Goal: Transaction & Acquisition: Purchase product/service

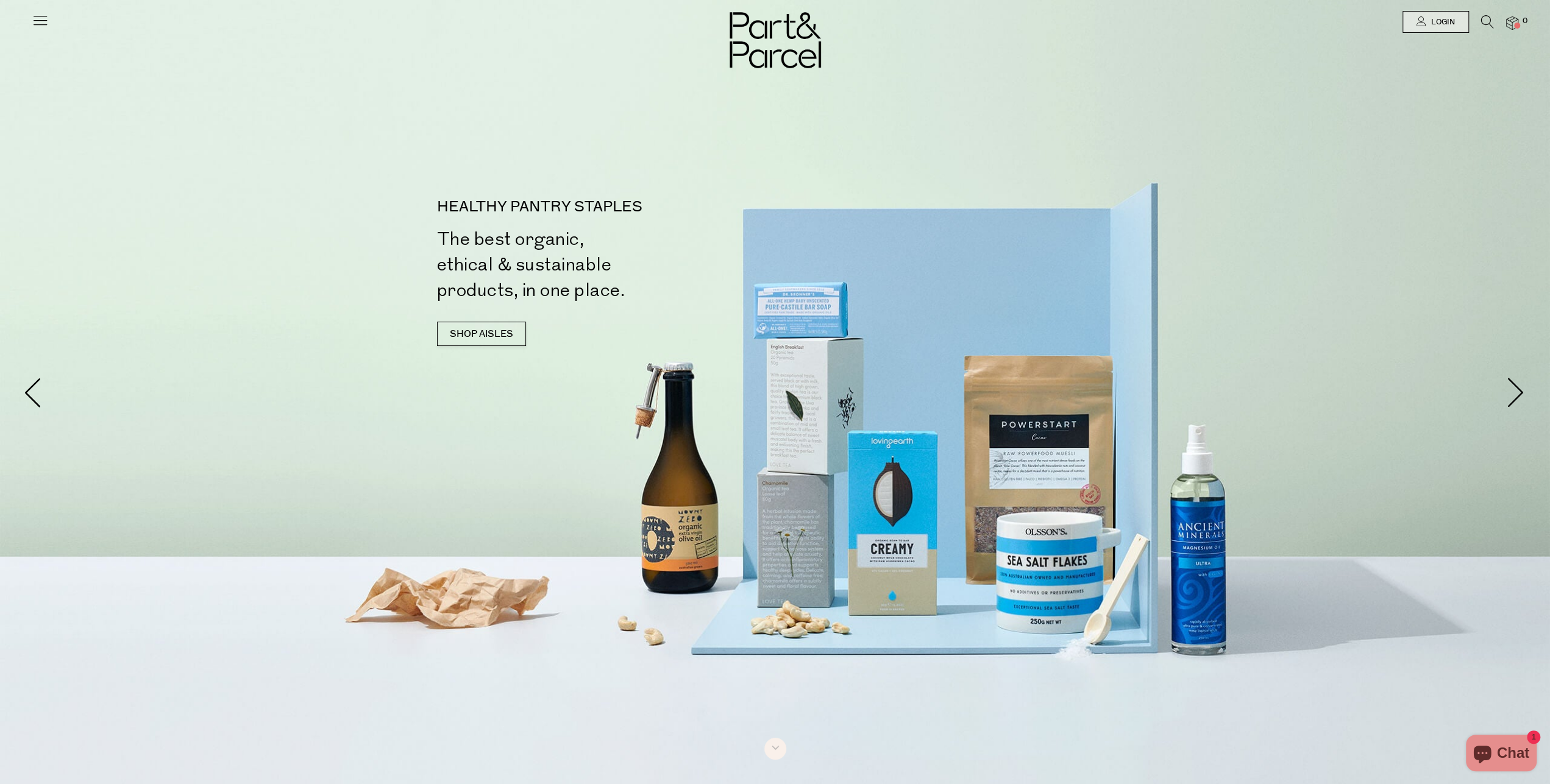
click at [36, 22] on icon at bounding box center [40, 20] width 17 height 17
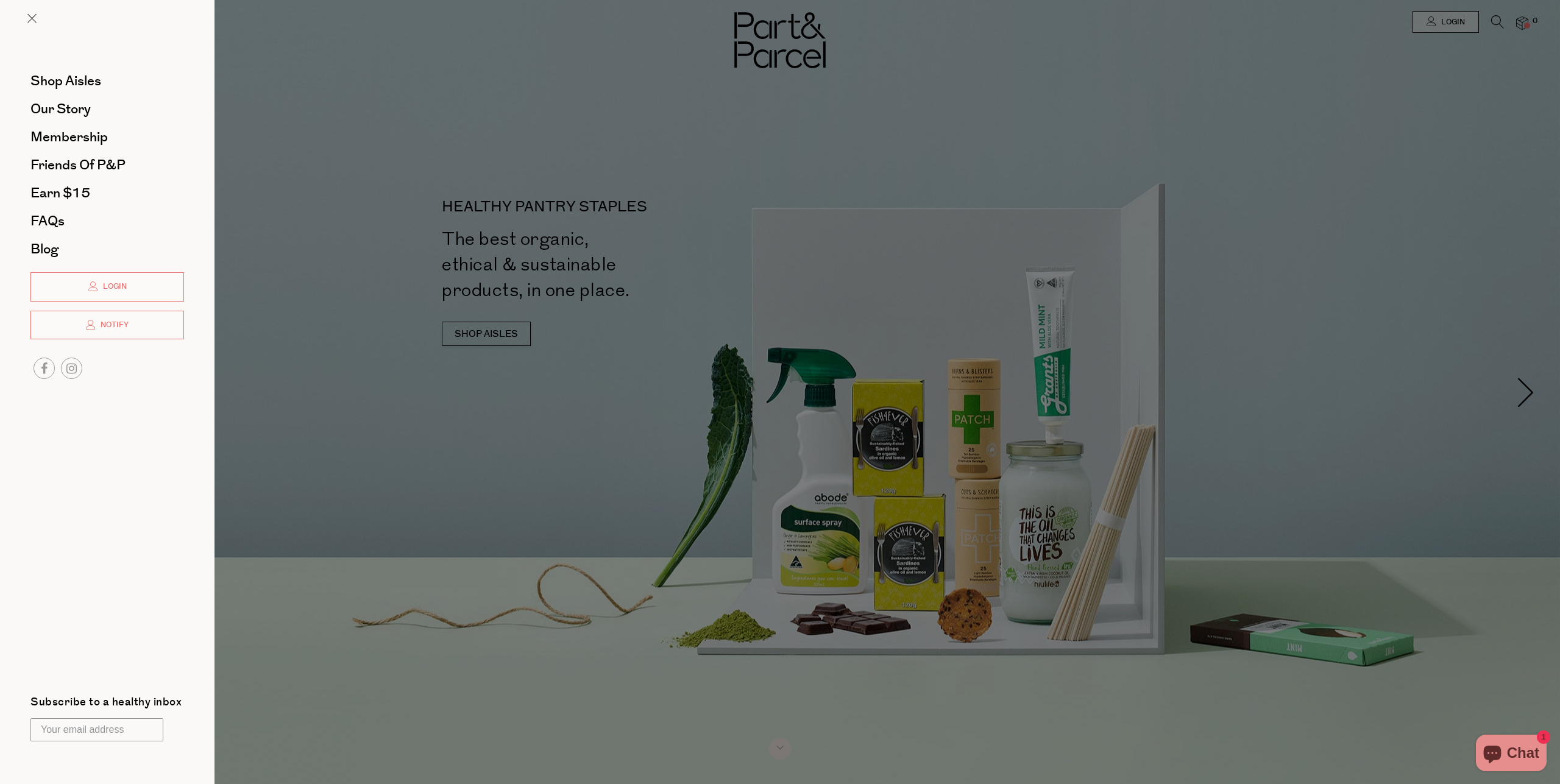
click at [228, 146] on div at bounding box center [780, 392] width 1560 height 784
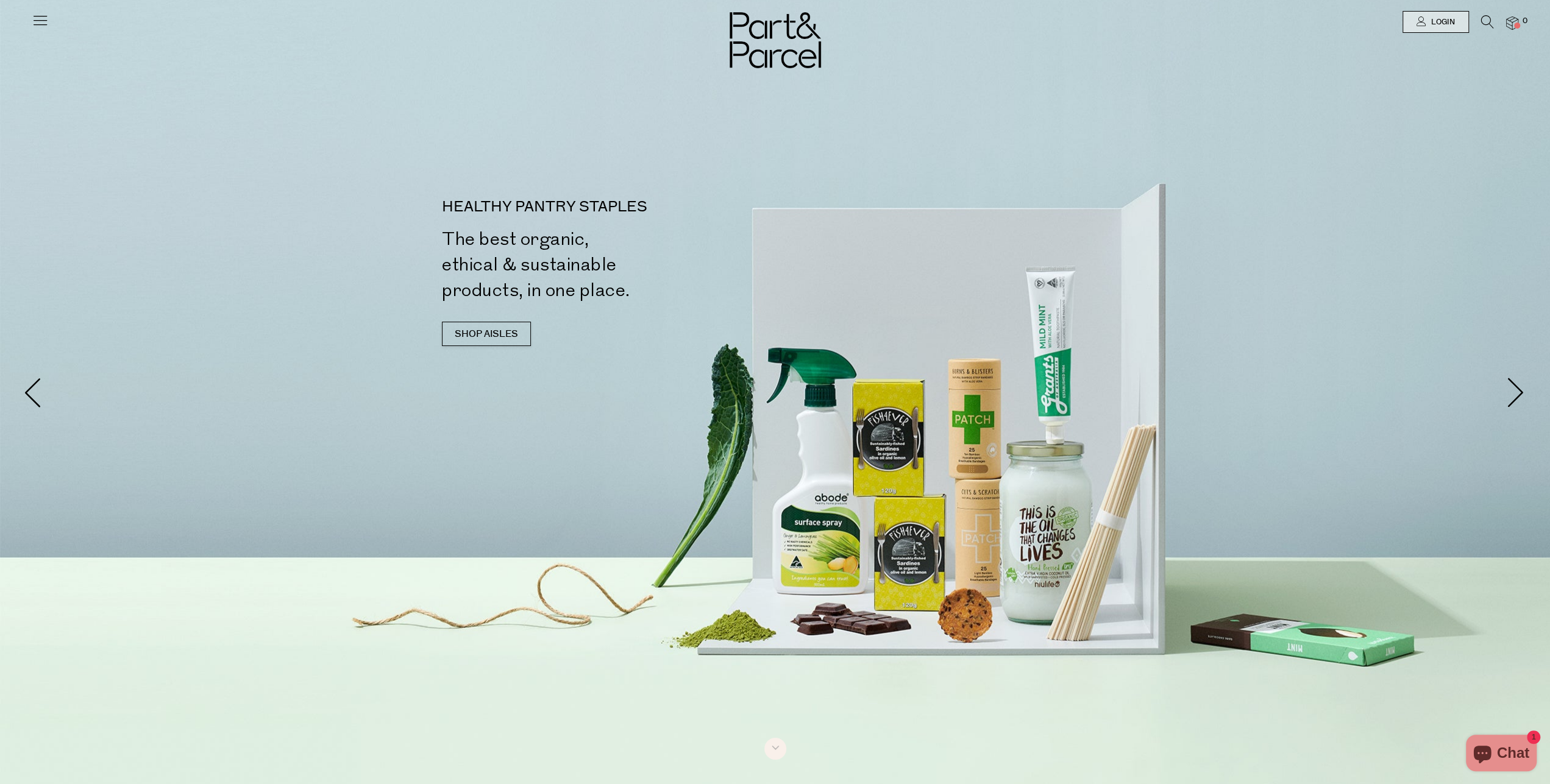
click at [1484, 20] on icon at bounding box center [1487, 21] width 12 height 13
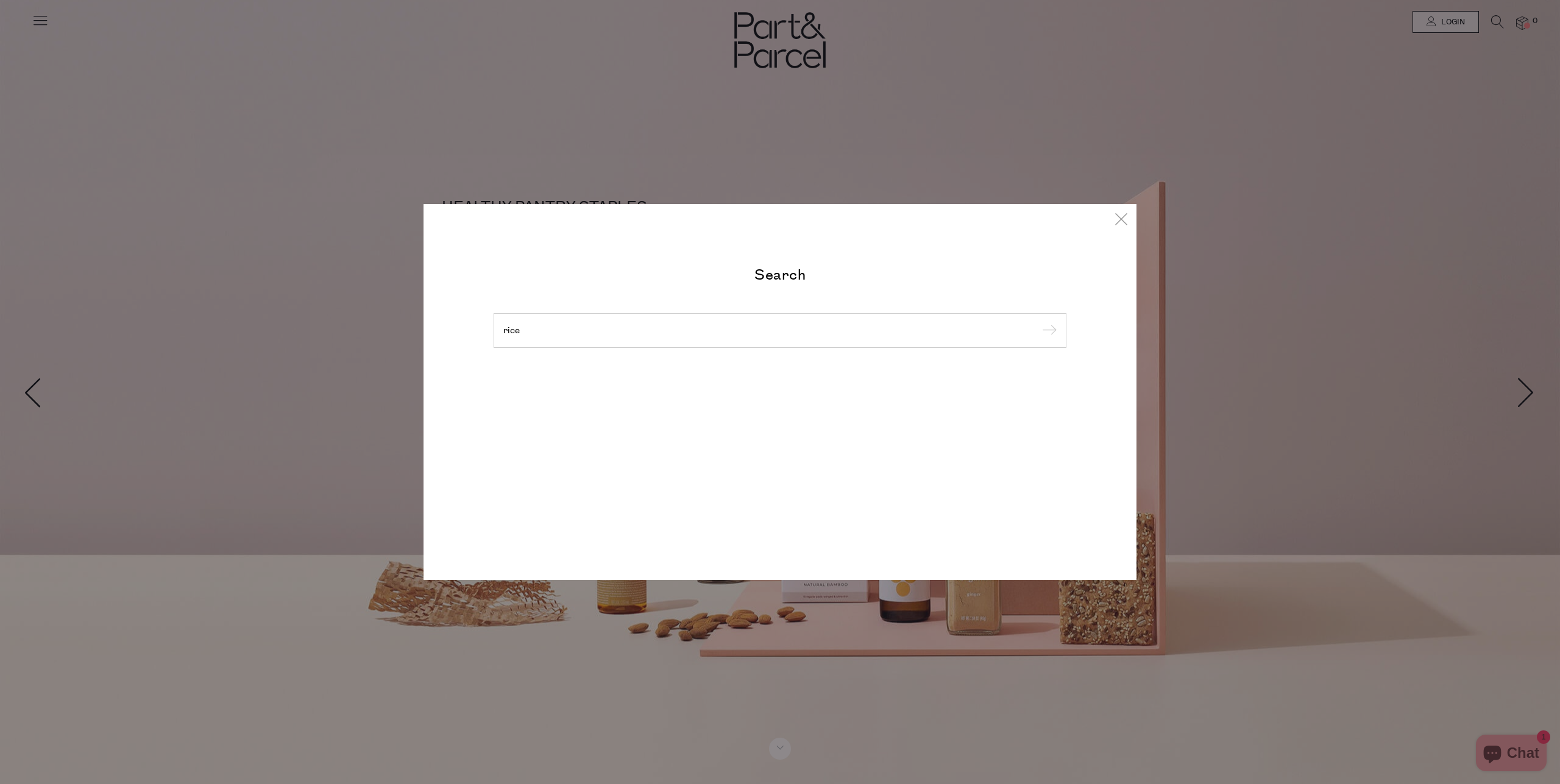
type input "rice"
click at [1039, 323] on input "submit" at bounding box center [1048, 332] width 19 height 19
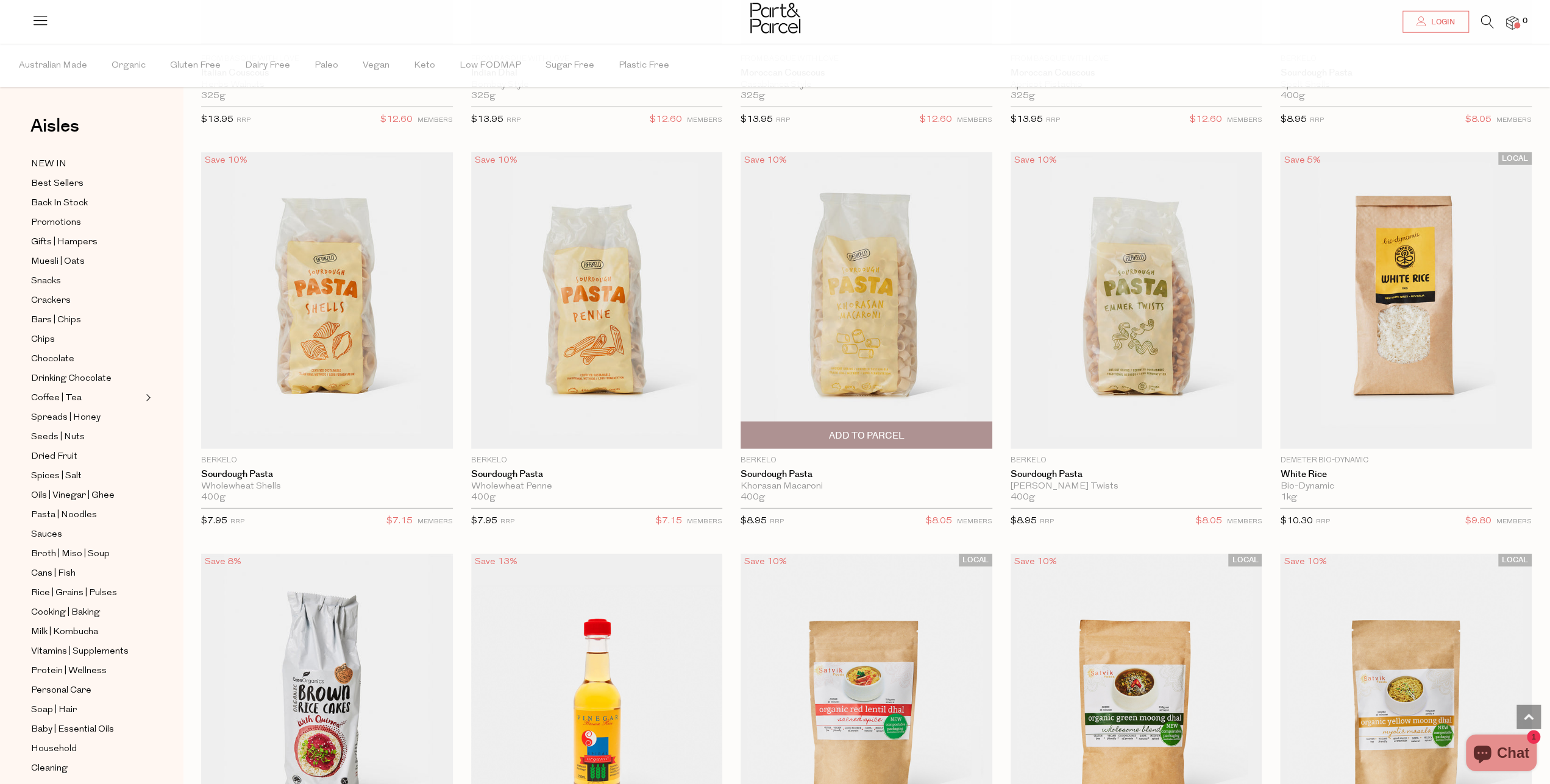
scroll to position [3231, 0]
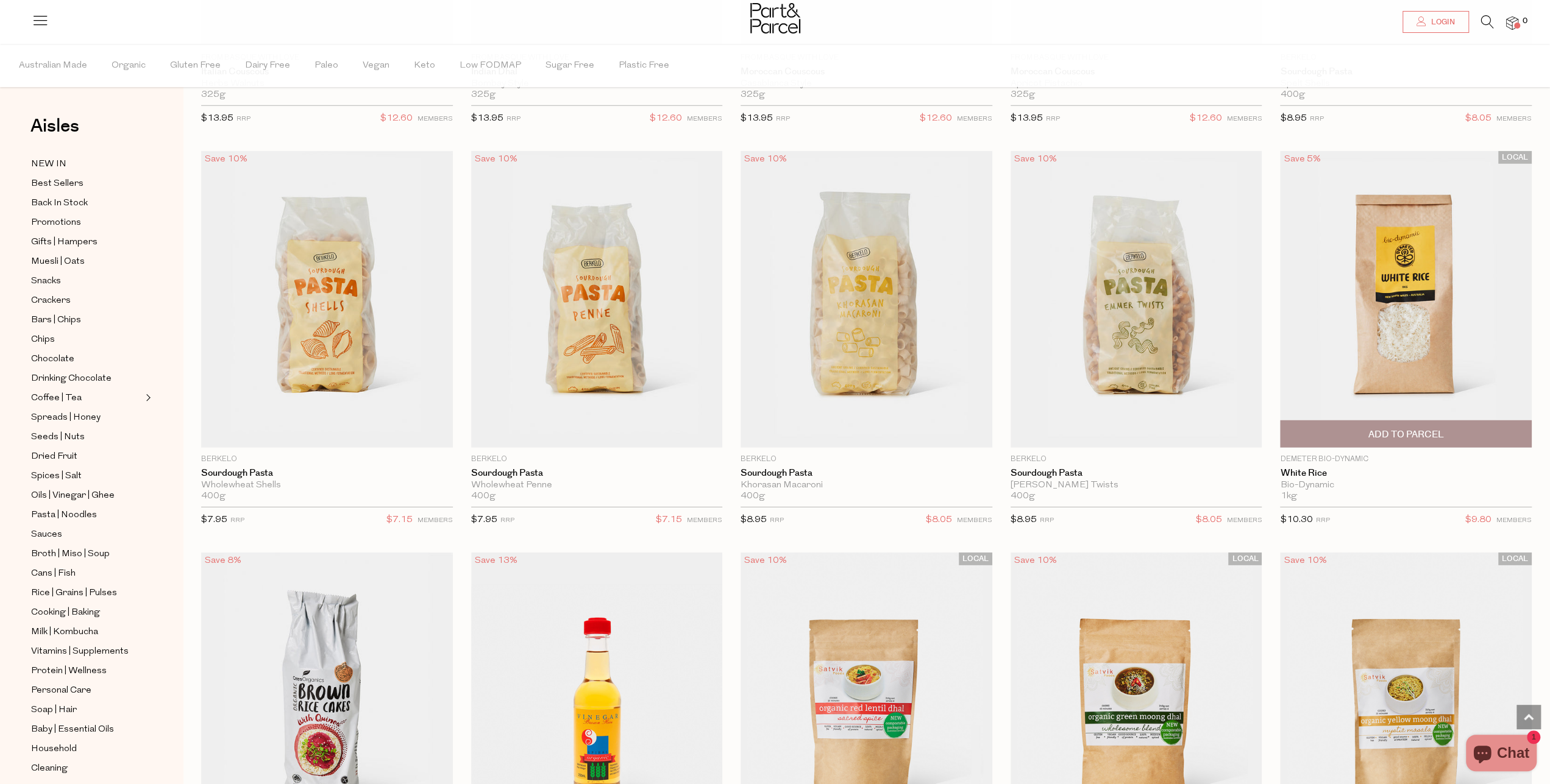
click at [1418, 333] on img at bounding box center [1405, 300] width 252 height 297
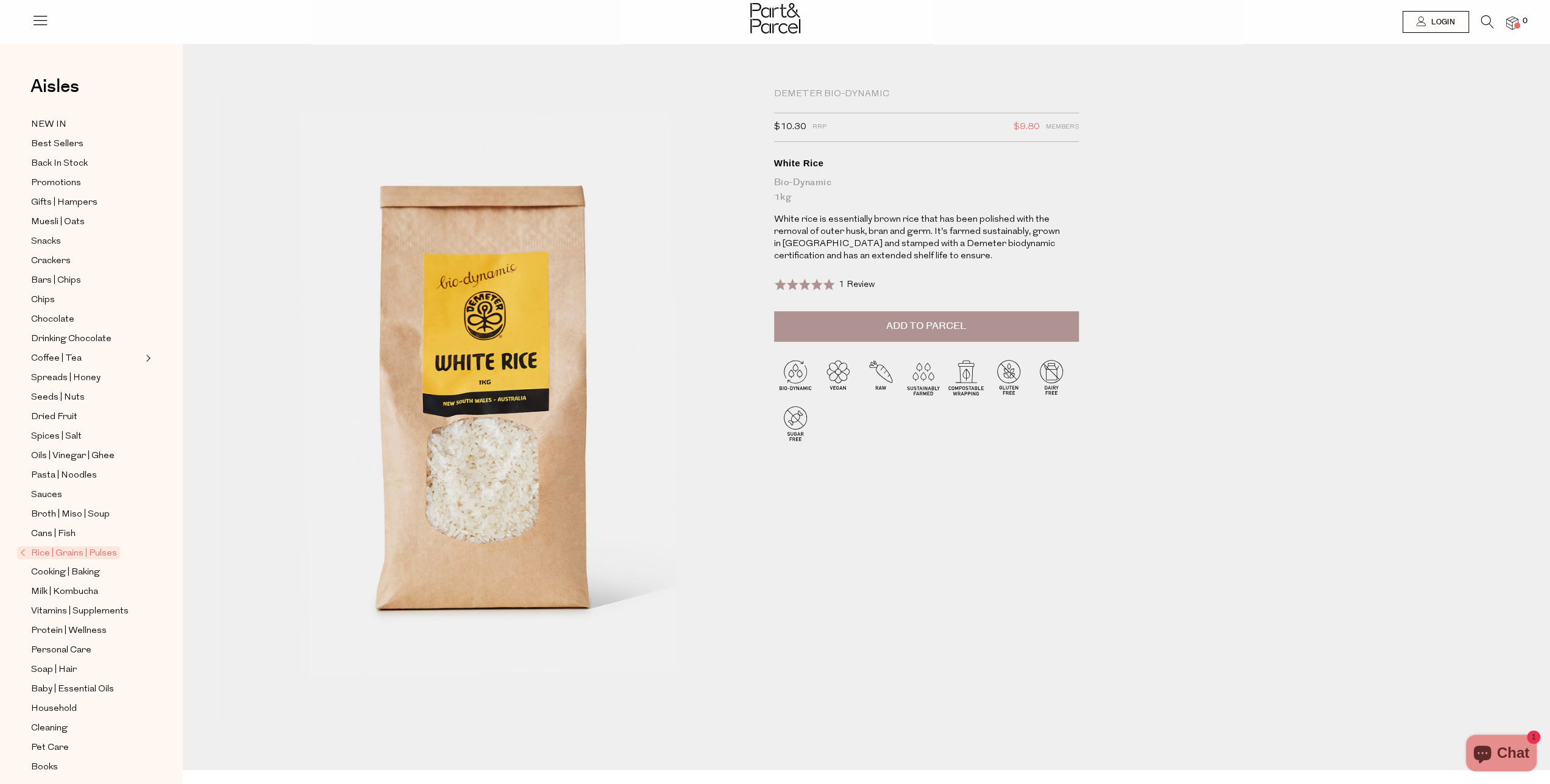
click at [916, 331] on span "Add to Parcel" at bounding box center [926, 326] width 80 height 14
click at [1479, 17] on li at bounding box center [1482, 24] width 25 height 19
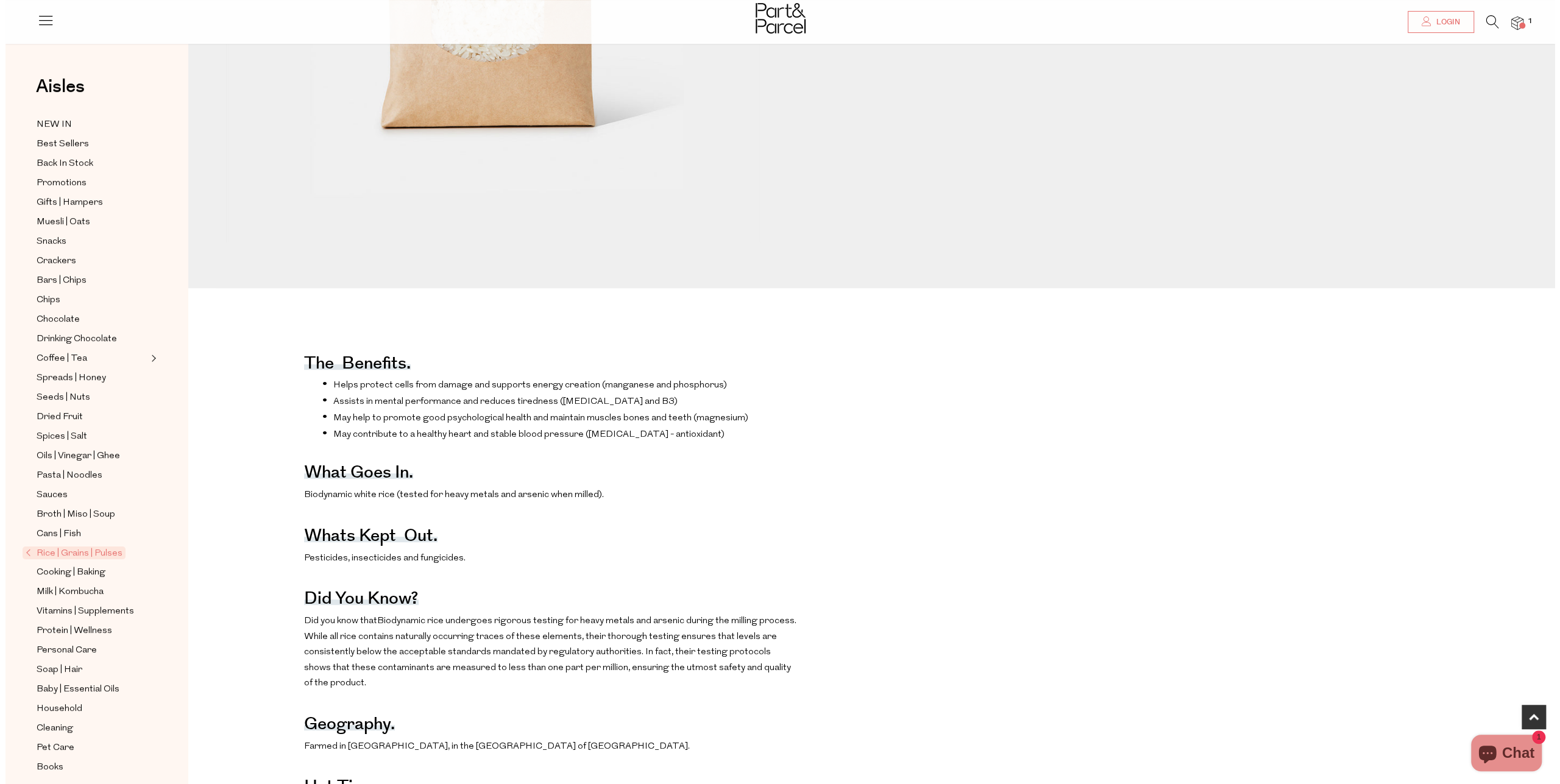
scroll to position [719, 0]
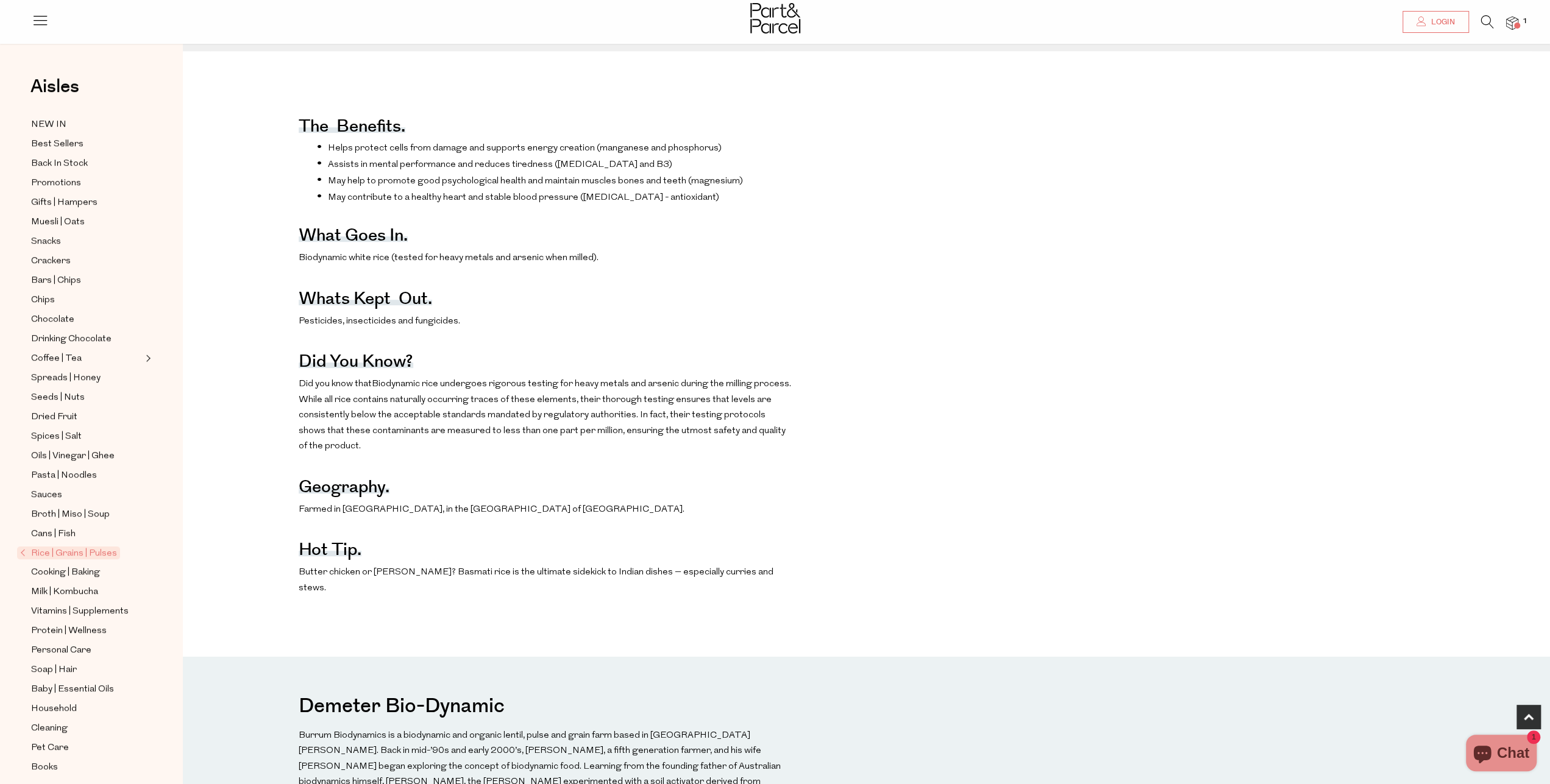
click at [1481, 19] on link at bounding box center [1487, 25] width 12 height 12
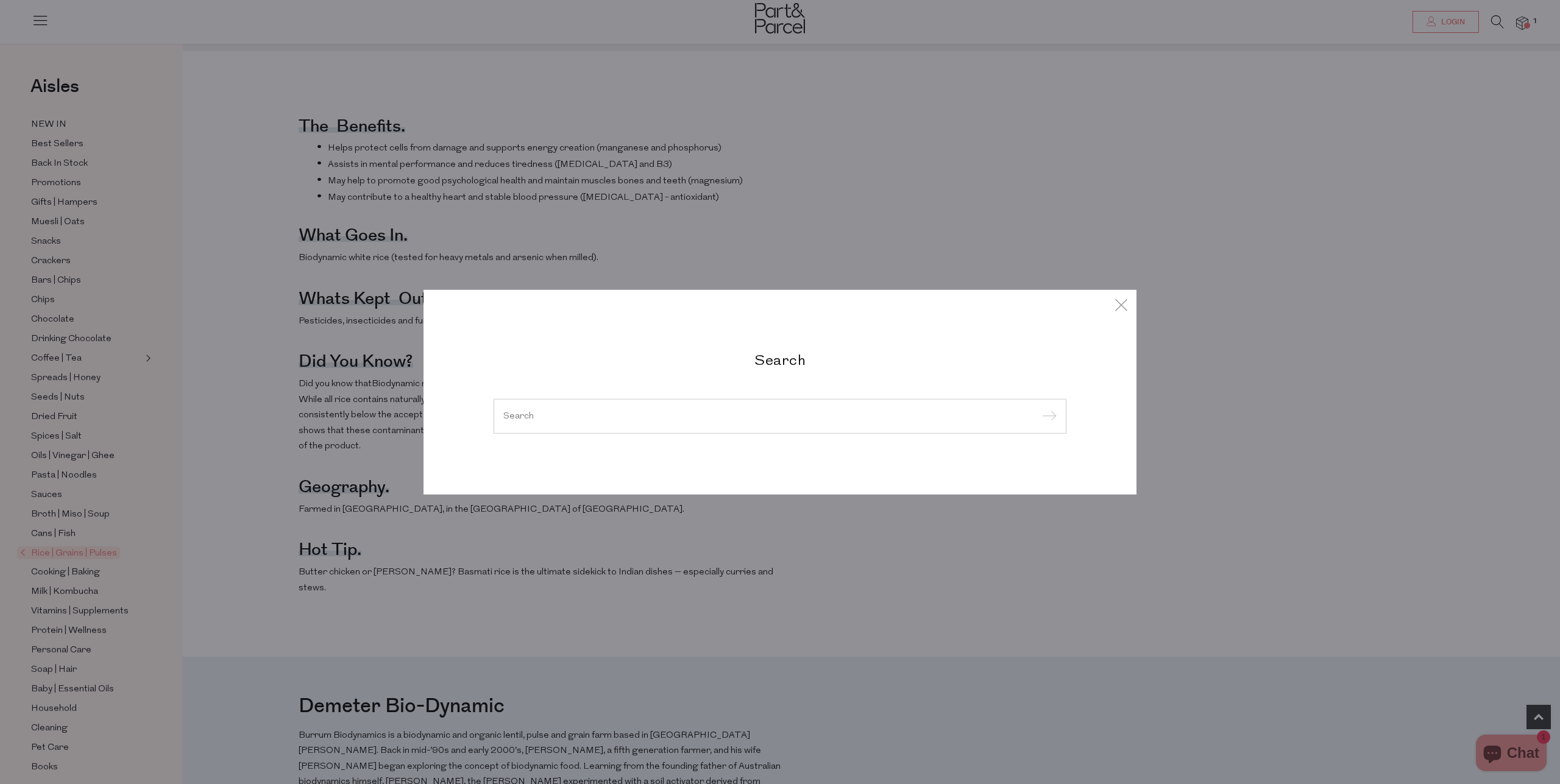
click at [634, 412] on input "search" at bounding box center [780, 416] width 553 height 9
click at [634, 414] on input "search" at bounding box center [780, 416] width 553 height 9
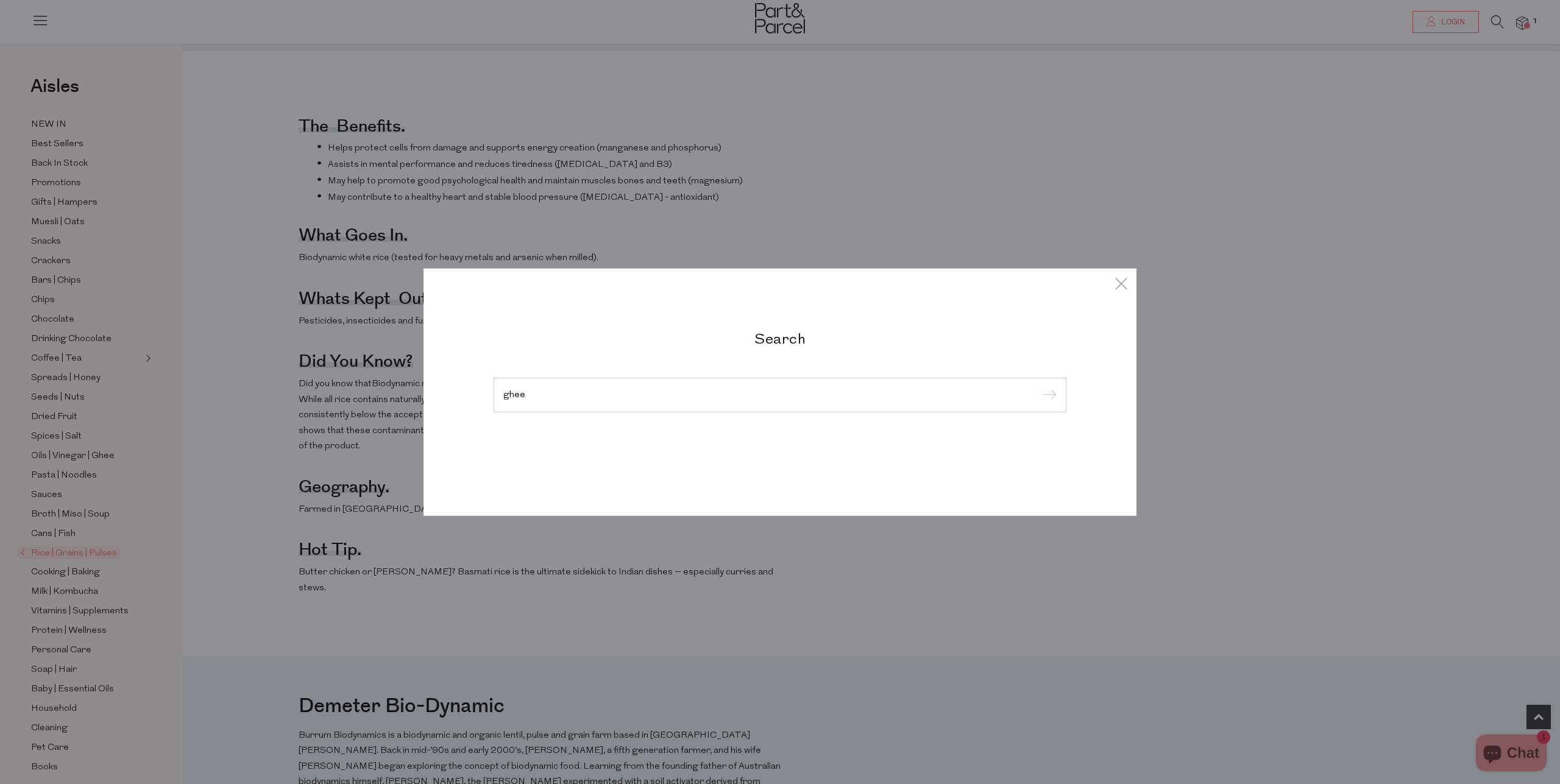
type input "ghee"
click at [1039, 386] on input "submit" at bounding box center [1048, 395] width 19 height 19
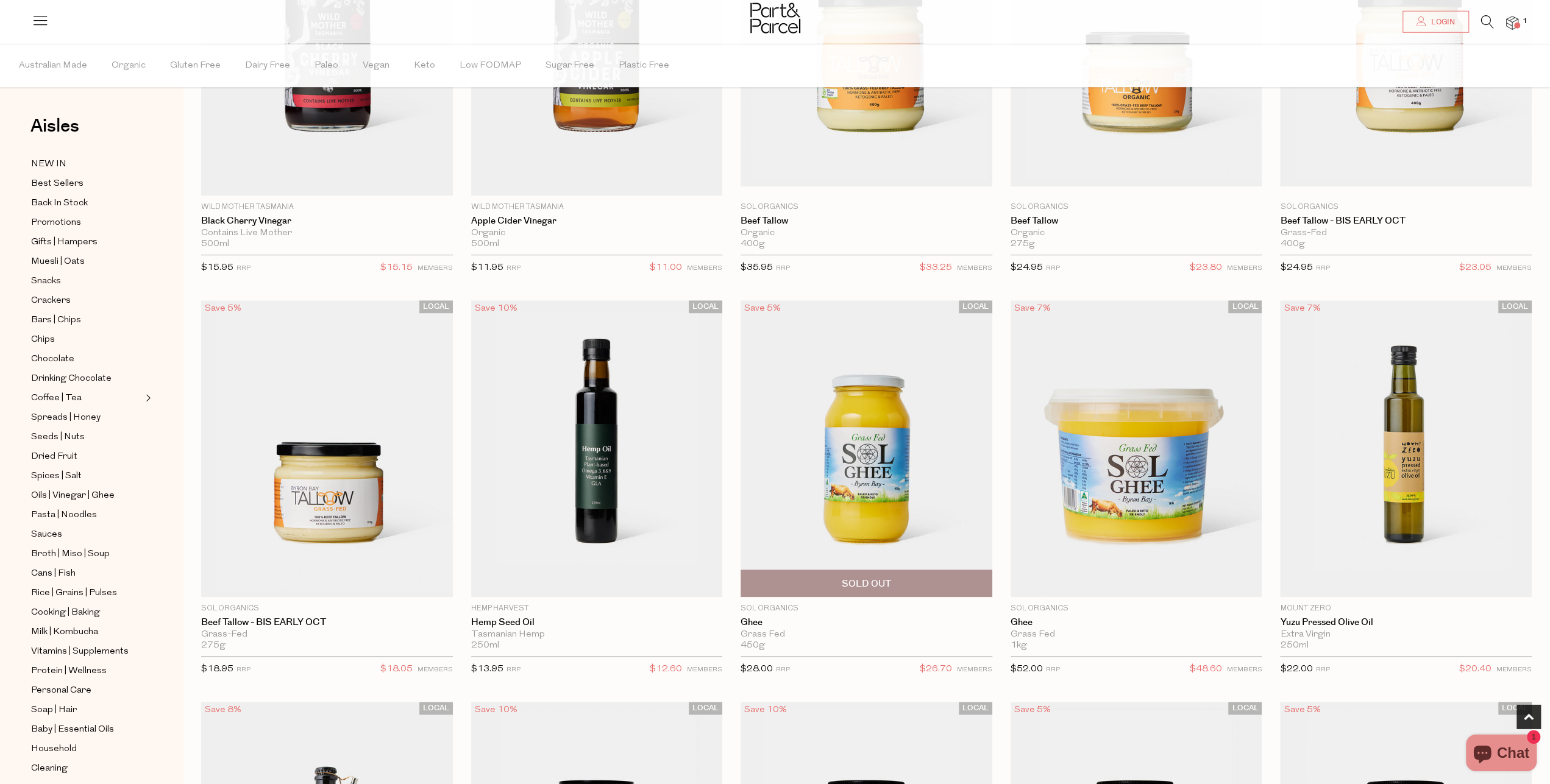
scroll to position [697, 0]
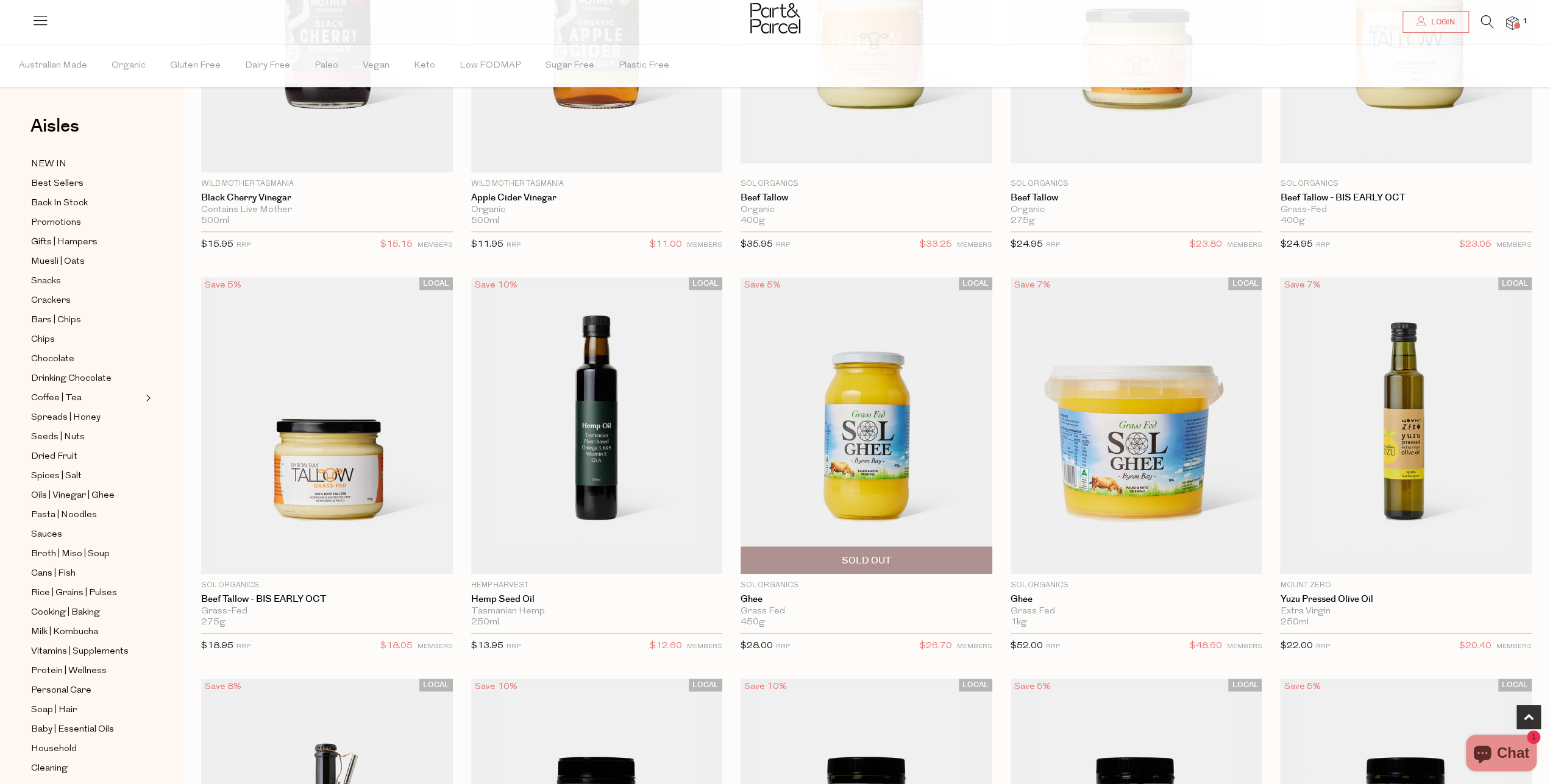
click at [884, 452] on img at bounding box center [866, 426] width 252 height 297
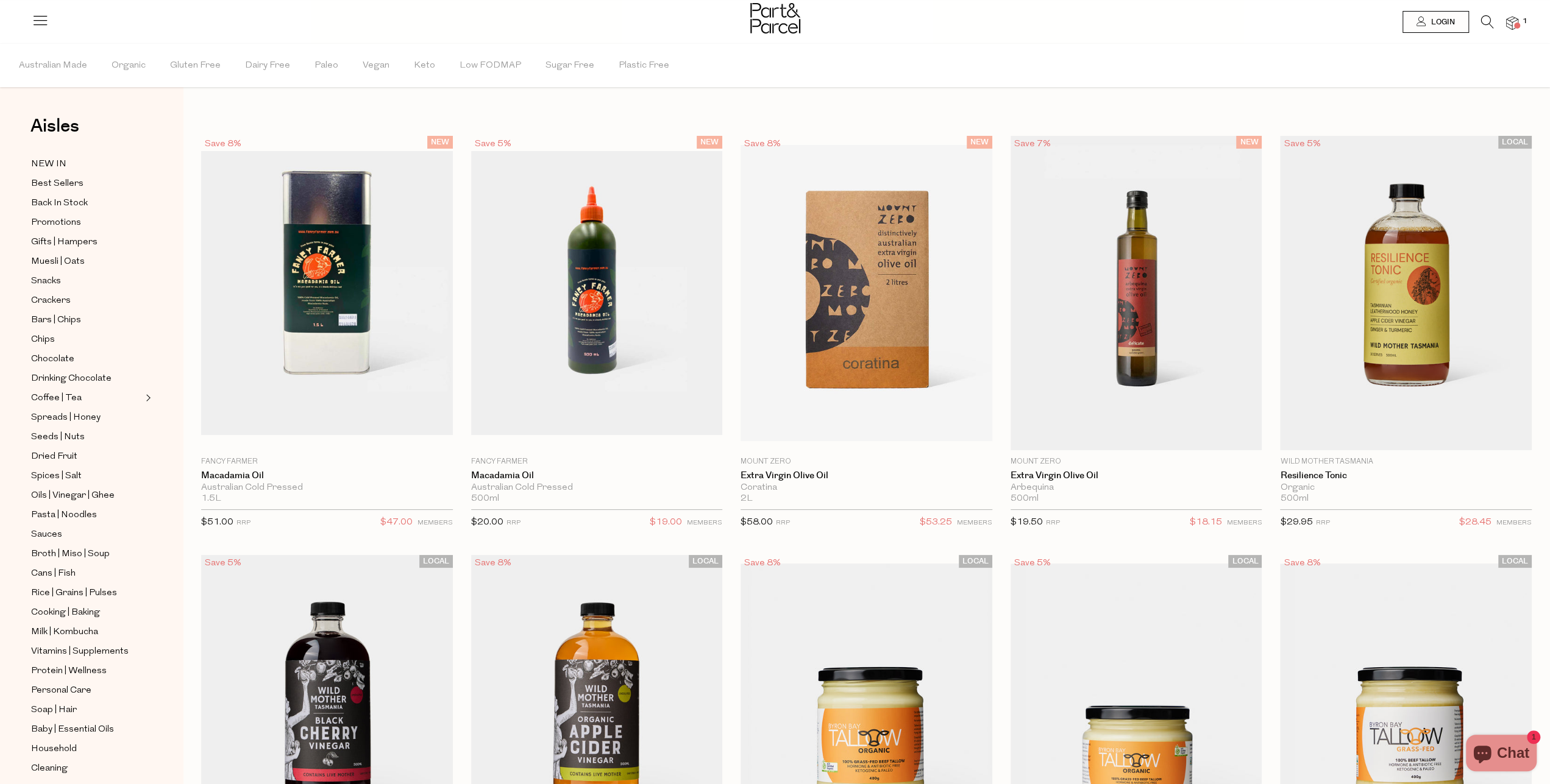
click at [1513, 14] on div at bounding box center [775, 20] width 1550 height 40
click at [1514, 21] on img at bounding box center [1512, 24] width 12 height 14
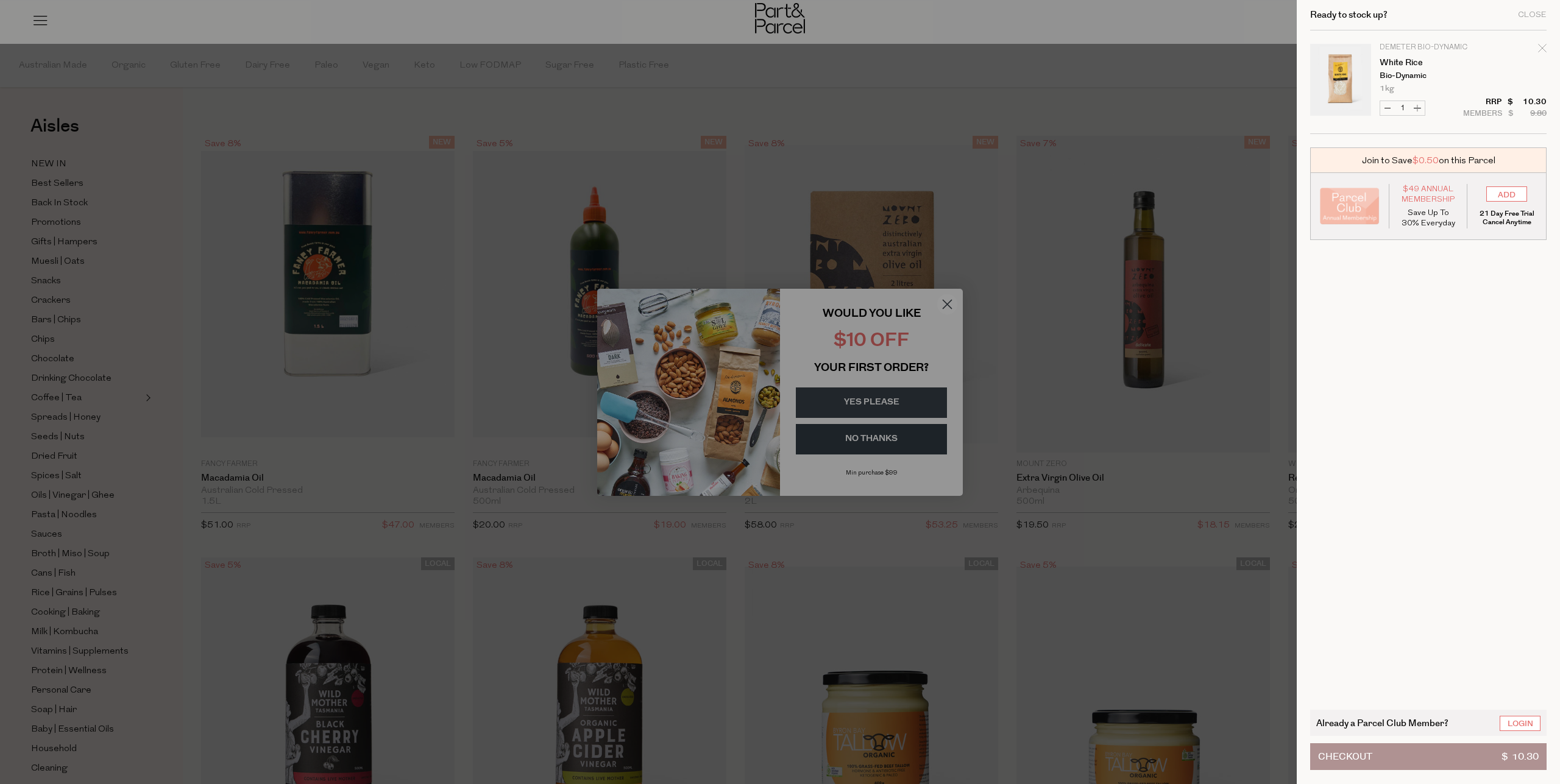
click at [894, 394] on div at bounding box center [780, 392] width 1560 height 784
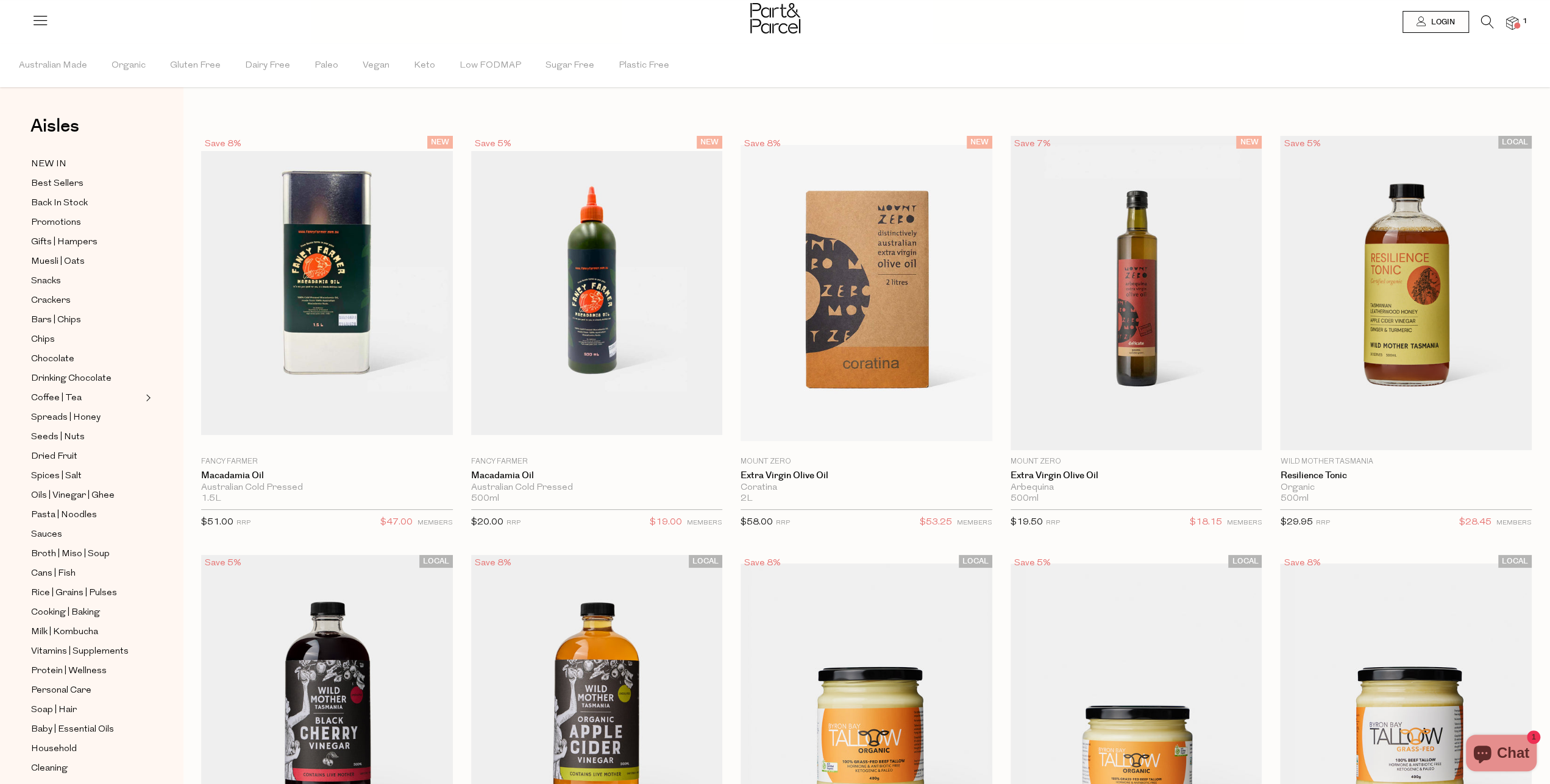
click at [1518, 22] on div at bounding box center [775, 20] width 1550 height 40
click at [1514, 20] on img at bounding box center [1512, 24] width 12 height 14
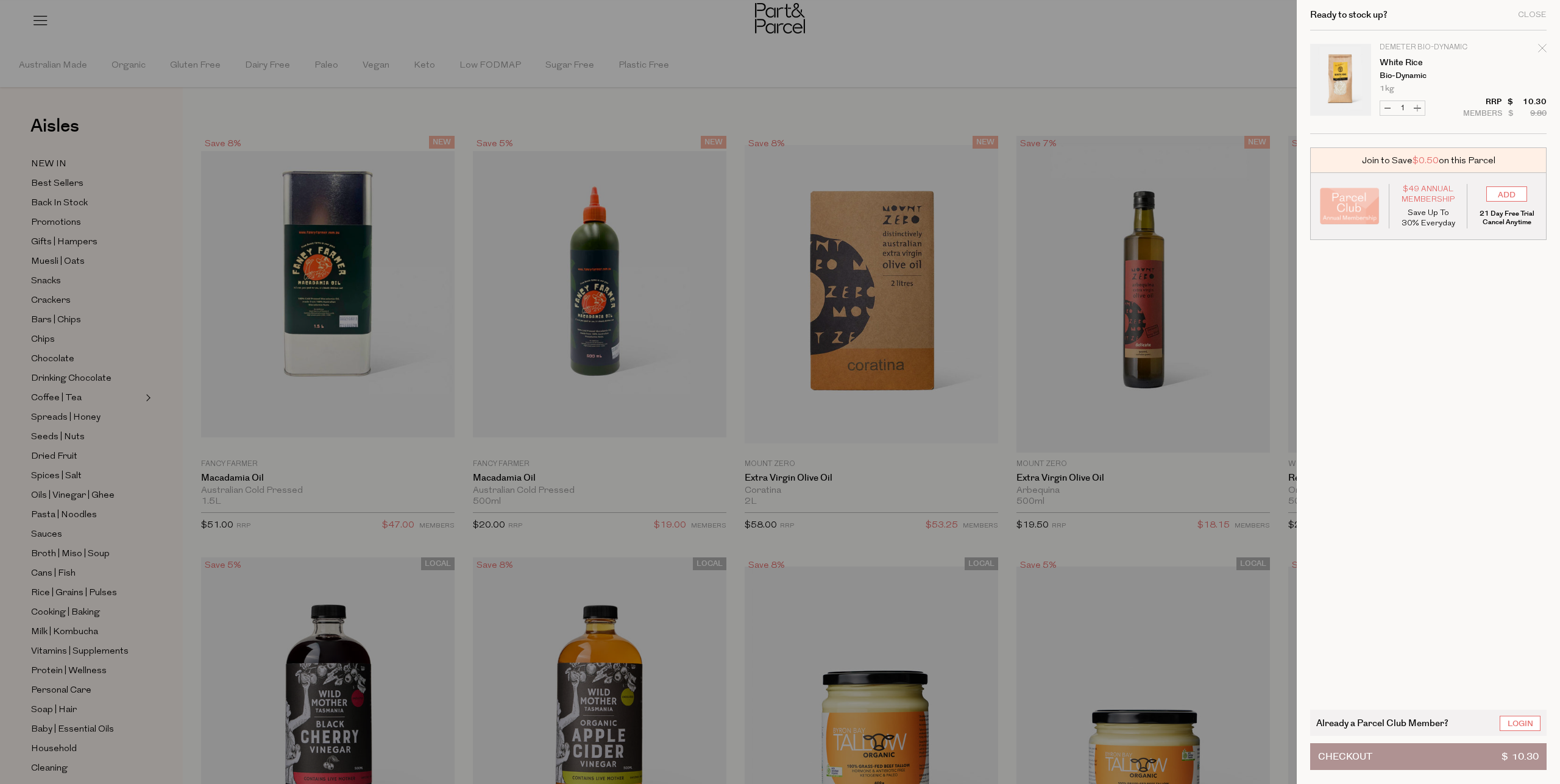
click at [1417, 110] on button "Increase White Rice" at bounding box center [1418, 108] width 14 height 14
type input "2"
click at [1417, 110] on form "Image Product Total Qty Demeter Bio-Dynamic White Rice Bio-Dynamic 1kg Only 7 A…" at bounding box center [1428, 82] width 237 height 103
click at [1419, 109] on button "Increase White Rice" at bounding box center [1418, 108] width 14 height 14
type input "3"
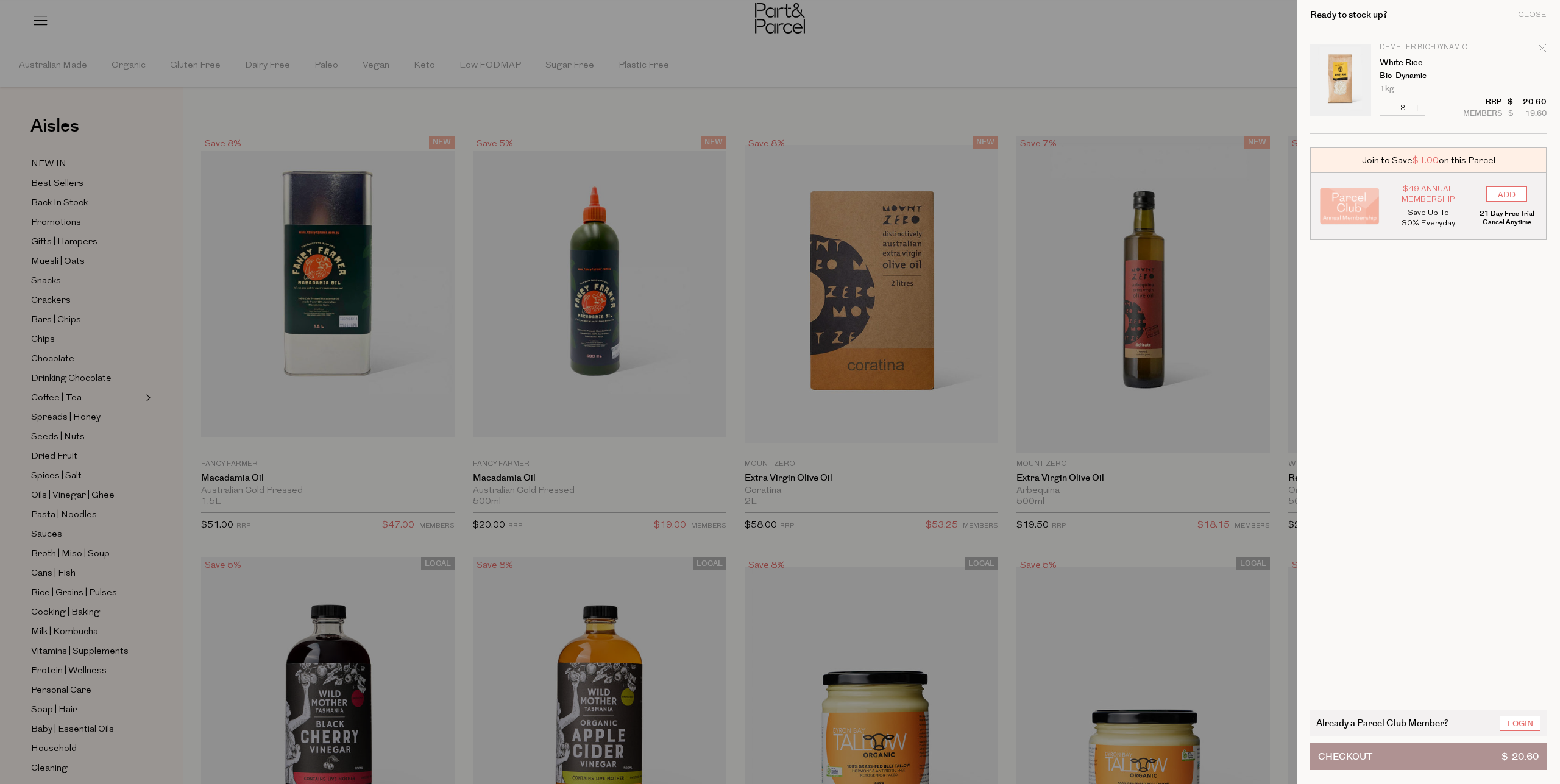
click at [1419, 109] on form "Image Product Total Qty Demeter Bio-Dynamic White Rice Bio-Dynamic 1kg Only 7 A…" at bounding box center [1428, 82] width 237 height 103
click at [1423, 106] on button "Increase White Rice" at bounding box center [1418, 108] width 14 height 14
type input "4"
click at [1422, 107] on form "Image Product Total Qty Demeter Bio-Dynamic White Rice Bio-Dynamic 1kg Only 7 A…" at bounding box center [1428, 82] width 237 height 103
click at [1416, 108] on button "Increase White Rice" at bounding box center [1418, 108] width 14 height 14
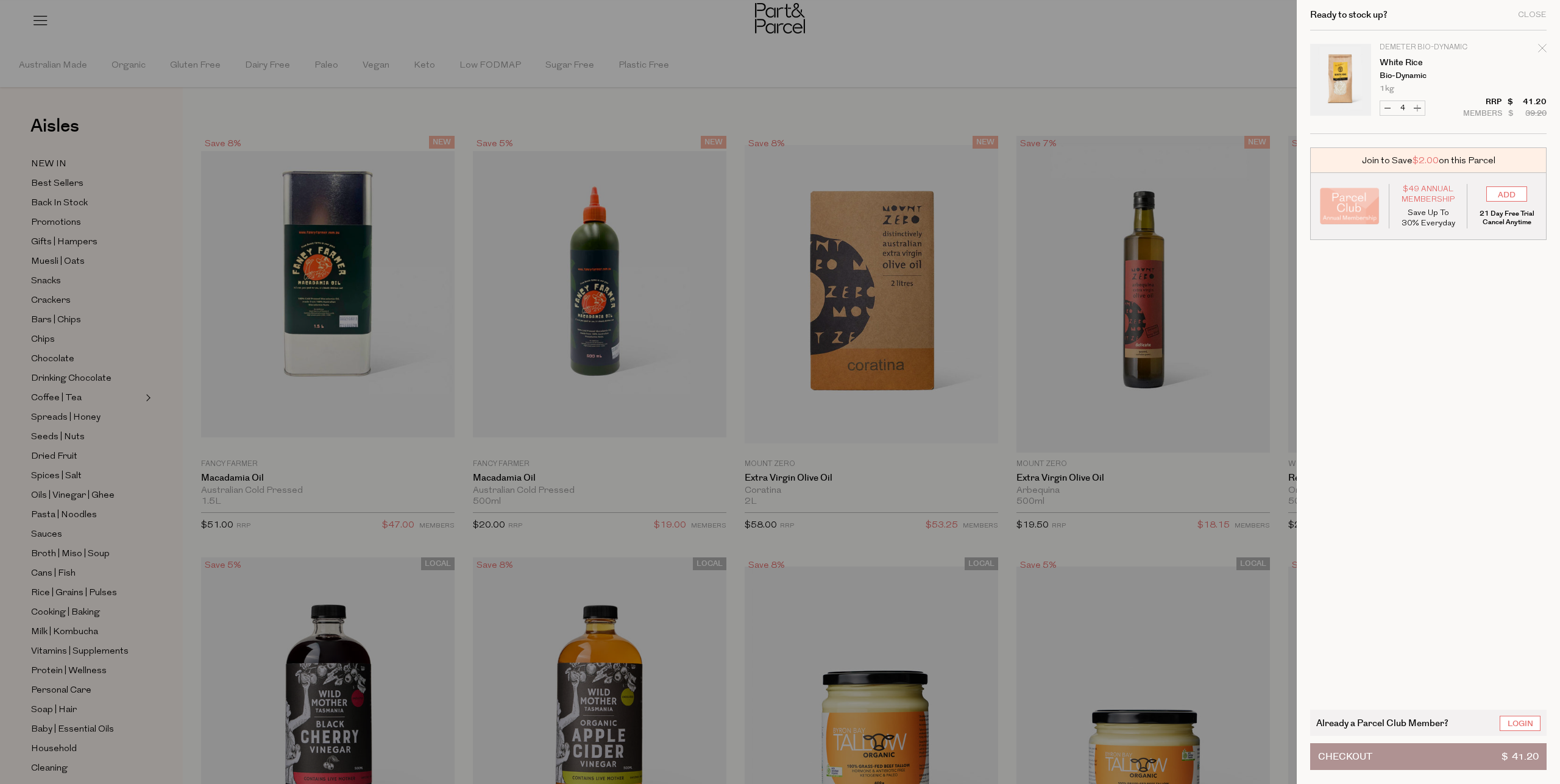
type input "5"
click at [1416, 108] on form "Image Product Total Qty Demeter Bio-Dynamic White Rice Bio-Dynamic 1kg Only 7 A…" at bounding box center [1428, 82] width 237 height 103
click at [1423, 113] on button "Increase White Rice" at bounding box center [1418, 108] width 14 height 14
type input "6"
click at [790, 65] on div at bounding box center [780, 392] width 1560 height 784
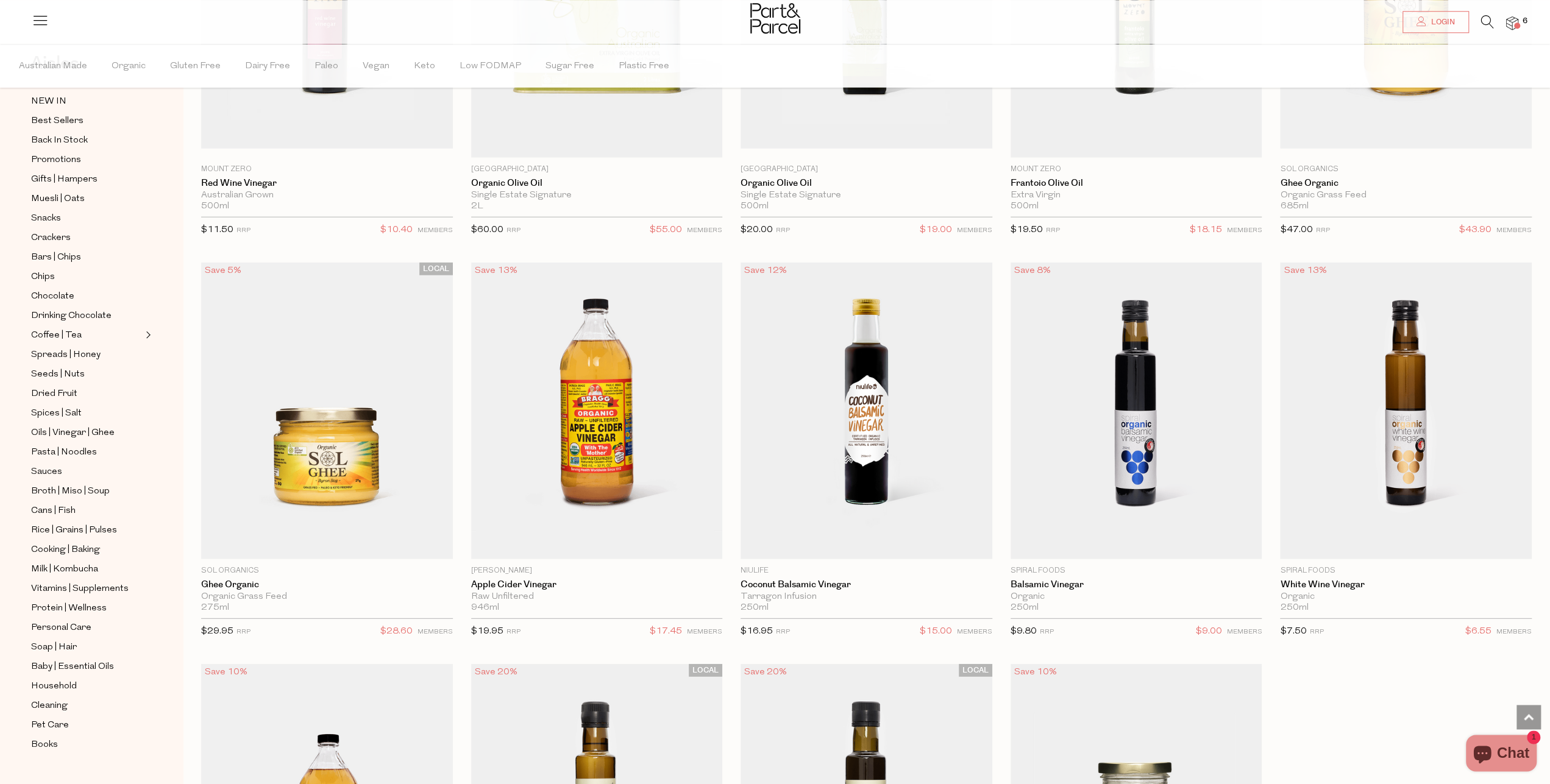
scroll to position [3677, 0]
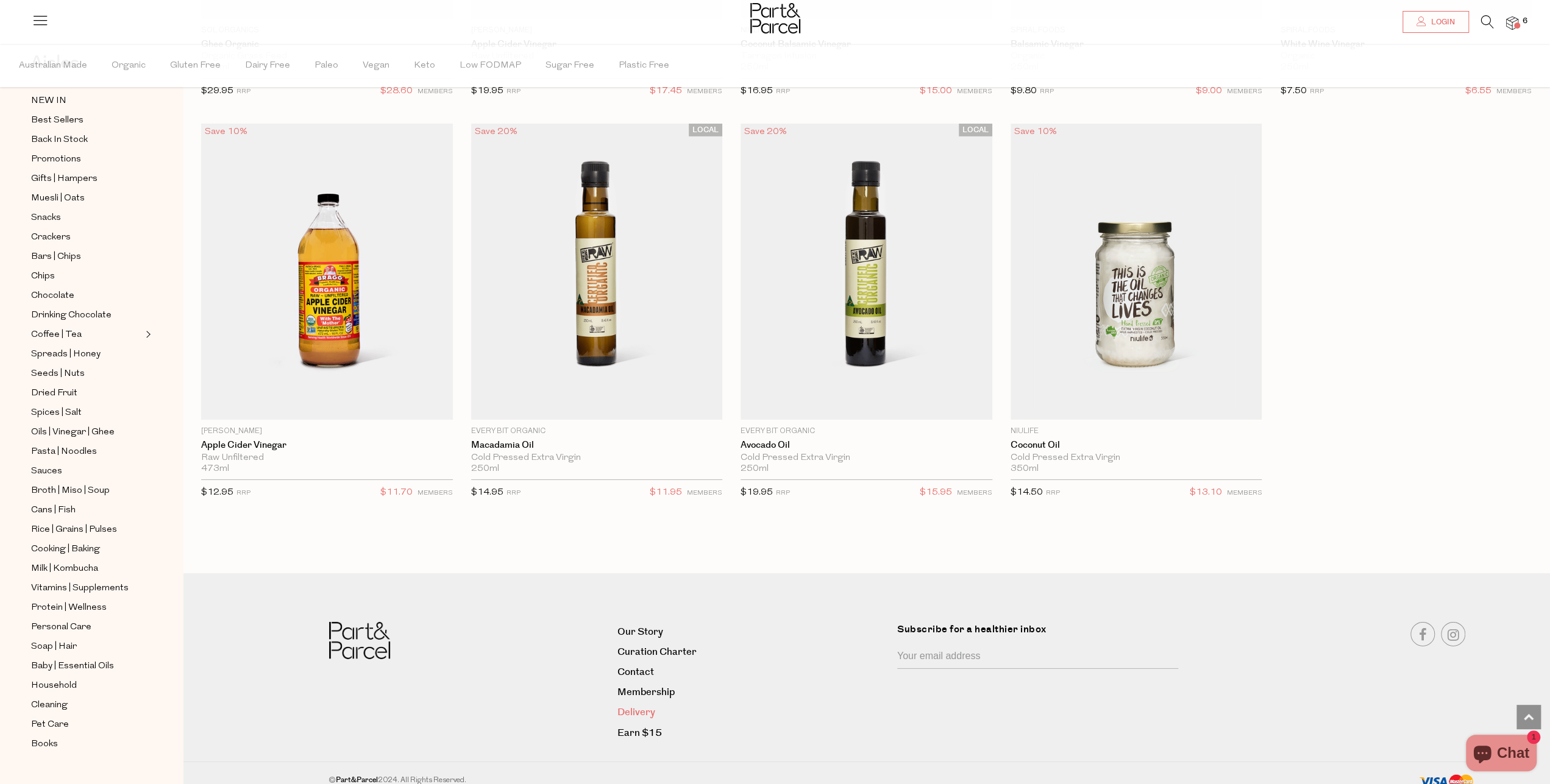
click at [650, 704] on link "Delivery" at bounding box center [752, 712] width 270 height 17
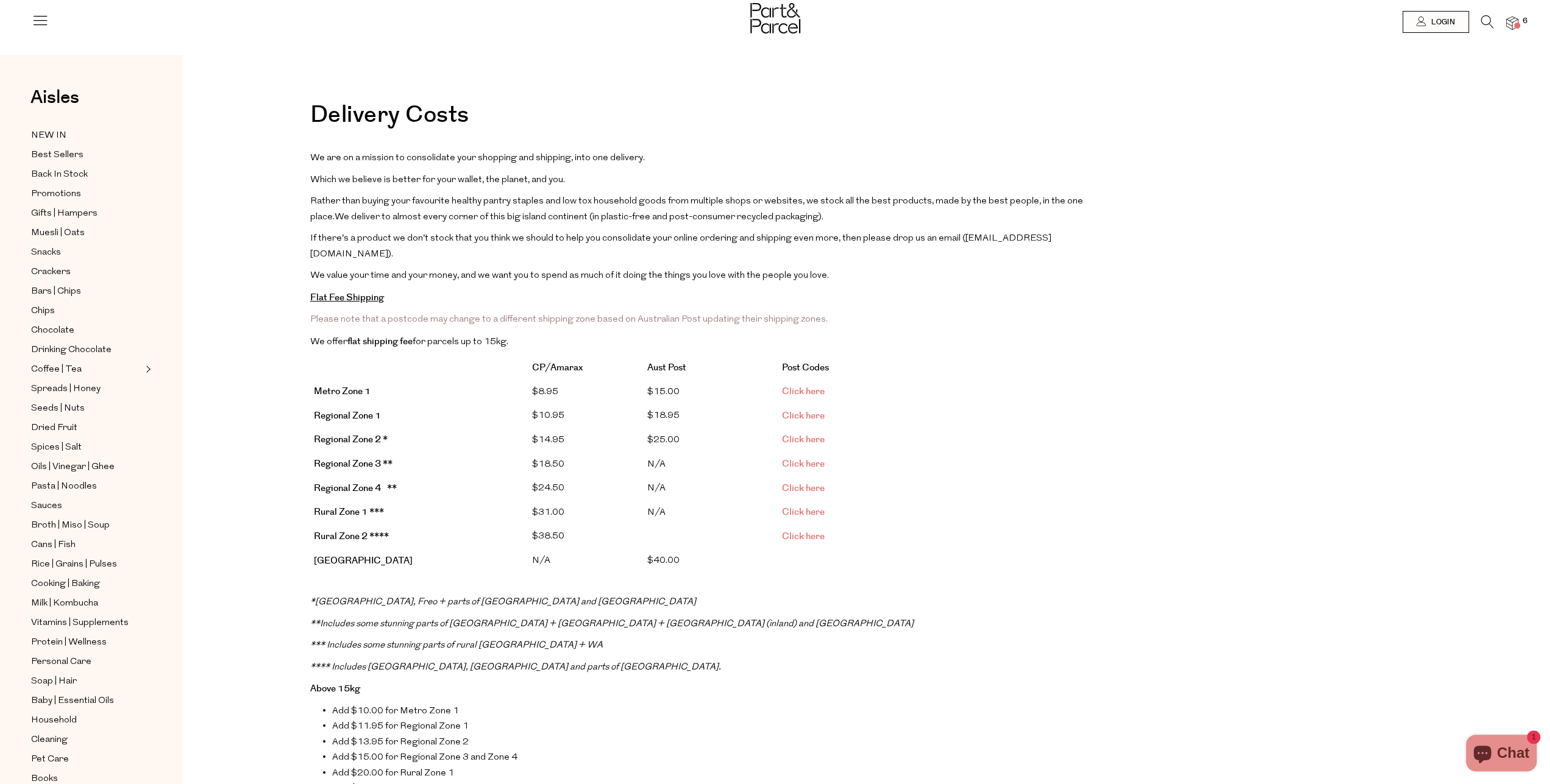
click at [1502, 21] on li "6" at bounding box center [1506, 23] width 24 height 17
click at [1509, 21] on img at bounding box center [1512, 24] width 12 height 14
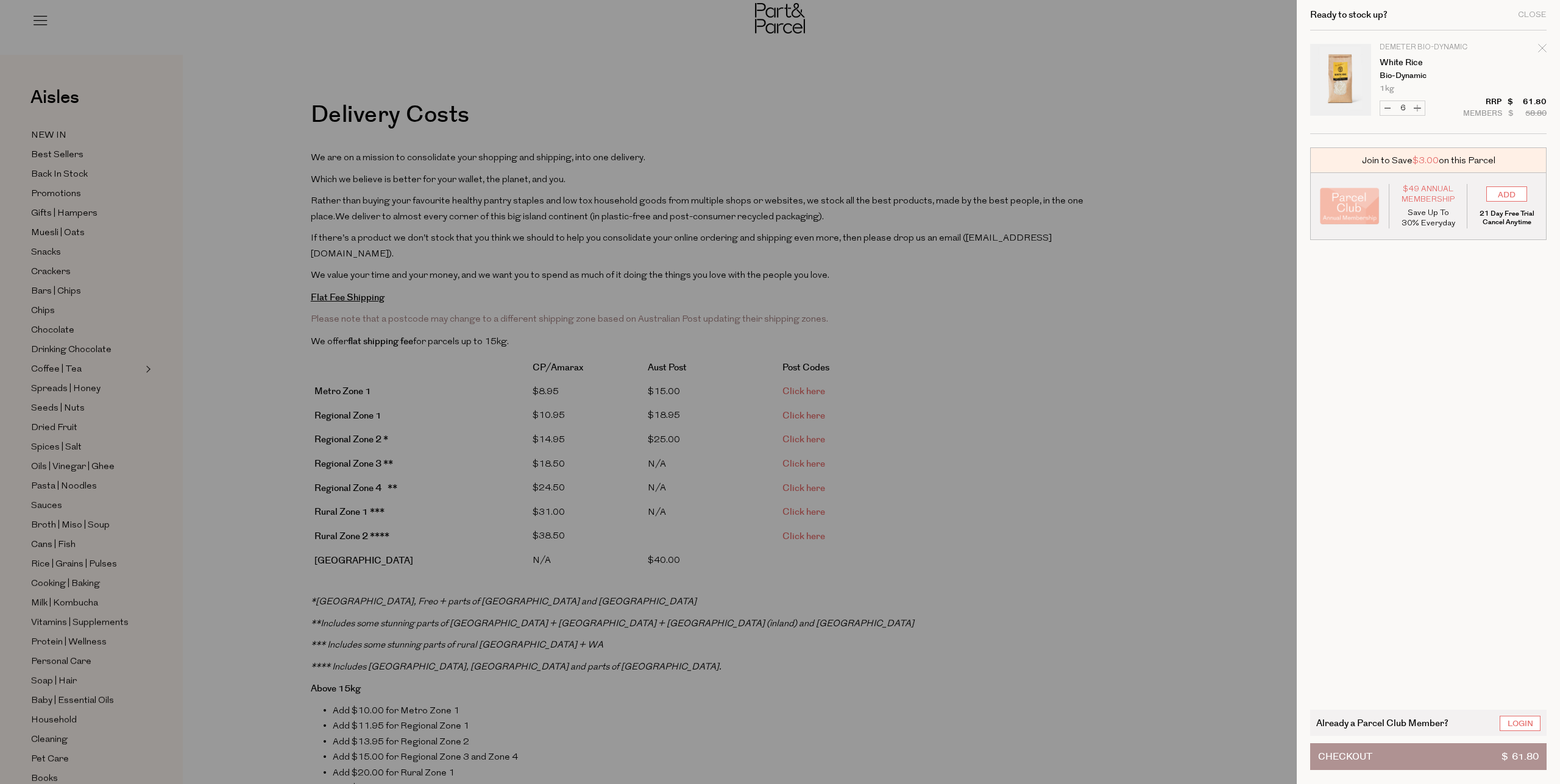
click at [1443, 756] on button "Checkout $ 61.80" at bounding box center [1428, 756] width 237 height 27
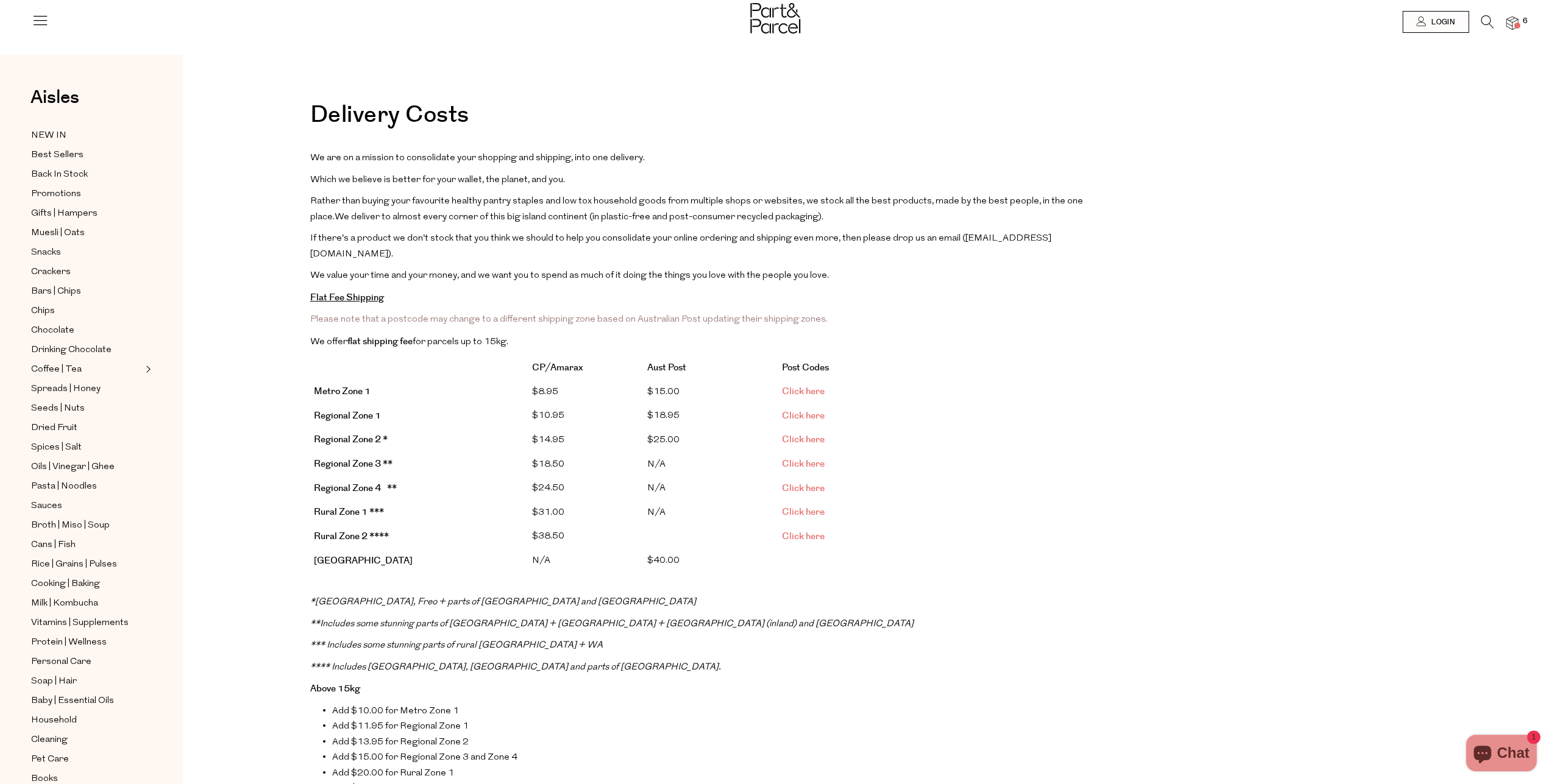
click at [1509, 28] on img at bounding box center [1512, 24] width 12 height 14
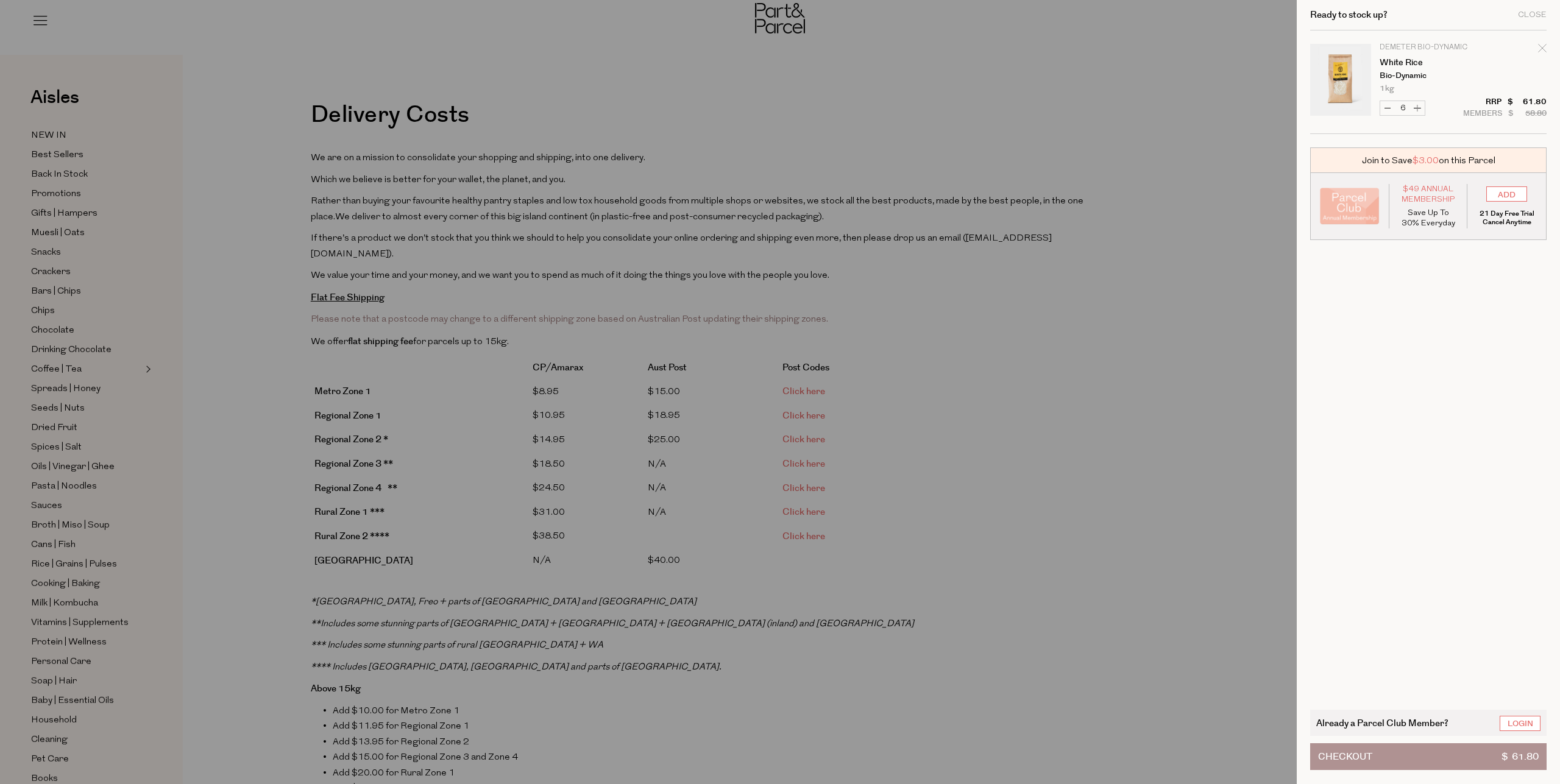
click at [1419, 108] on button "Increase White Rice" at bounding box center [1418, 108] width 14 height 14
type input "7"
click at [1419, 108] on form "Image Product Total Qty Demeter Bio-Dynamic White Rice Bio-Dynamic 1kg Only 7 A…" at bounding box center [1428, 82] width 237 height 103
click at [1378, 764] on button "Checkout $ 72.10" at bounding box center [1428, 756] width 237 height 27
